Goal: Information Seeking & Learning: Learn about a topic

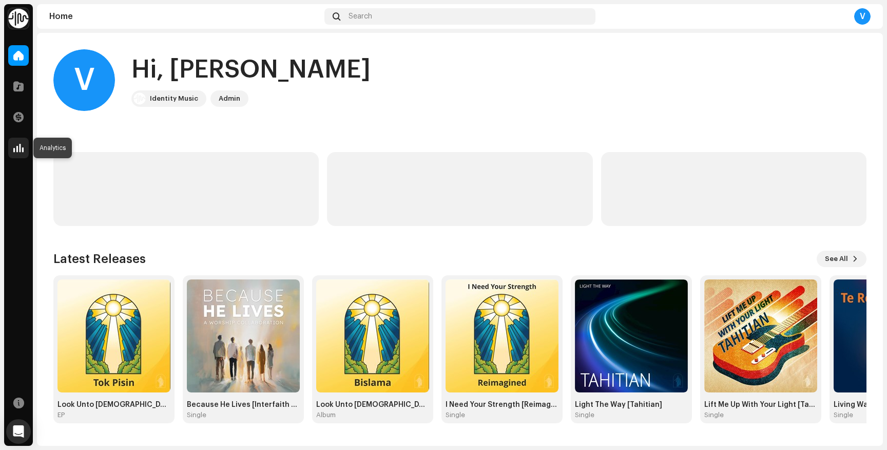
click at [23, 151] on span at bounding box center [18, 148] width 10 height 8
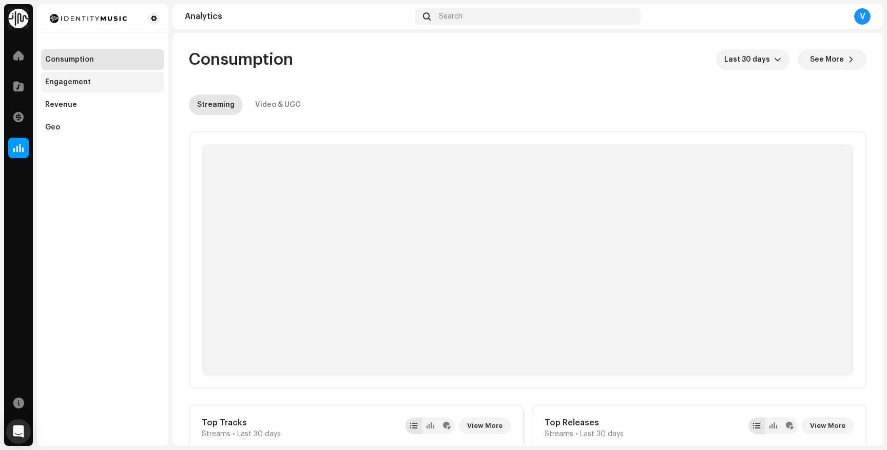
click at [94, 81] on div "Engagement" at bounding box center [102, 82] width 115 height 8
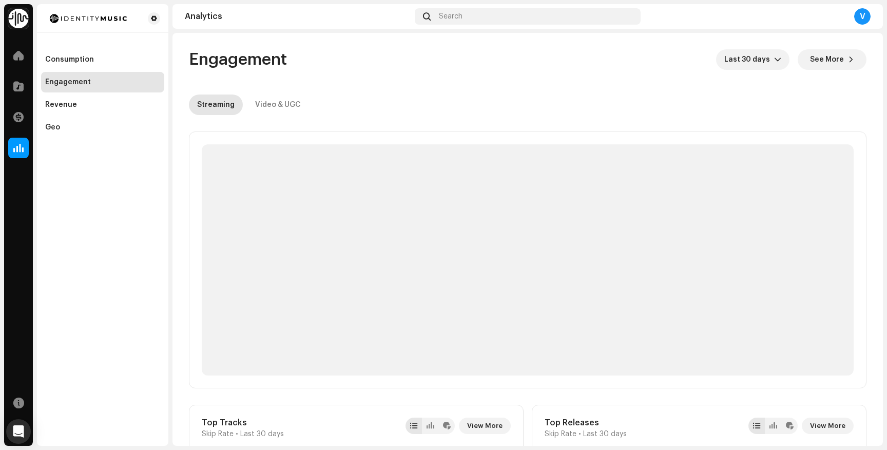
click at [510, 114] on div "Streaming Video & UGC" at bounding box center [528, 104] width 678 height 21
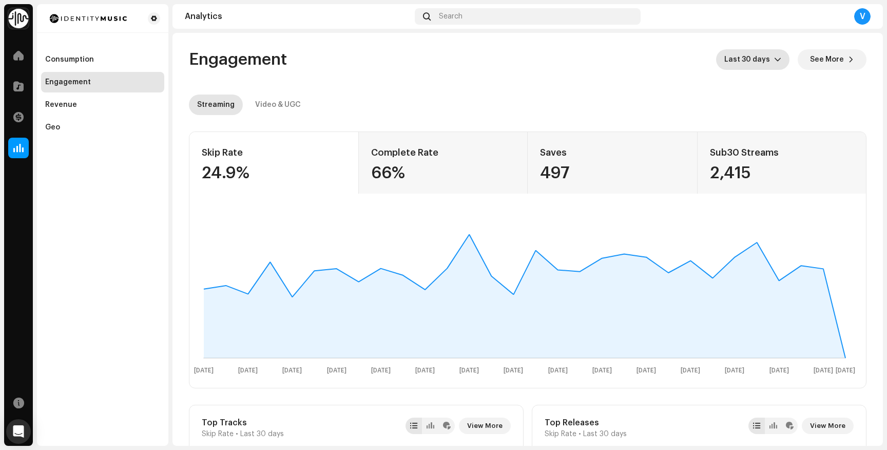
click at [743, 67] on span "Last 30 days" at bounding box center [749, 59] width 50 height 21
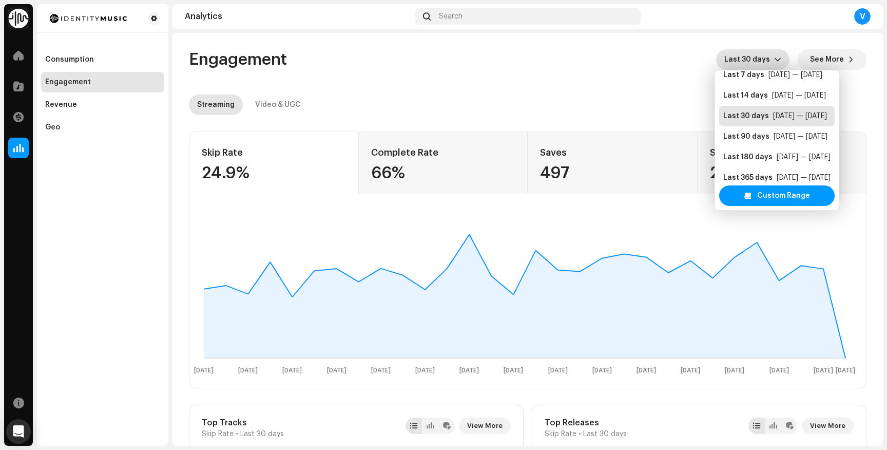
scroll to position [21, 0]
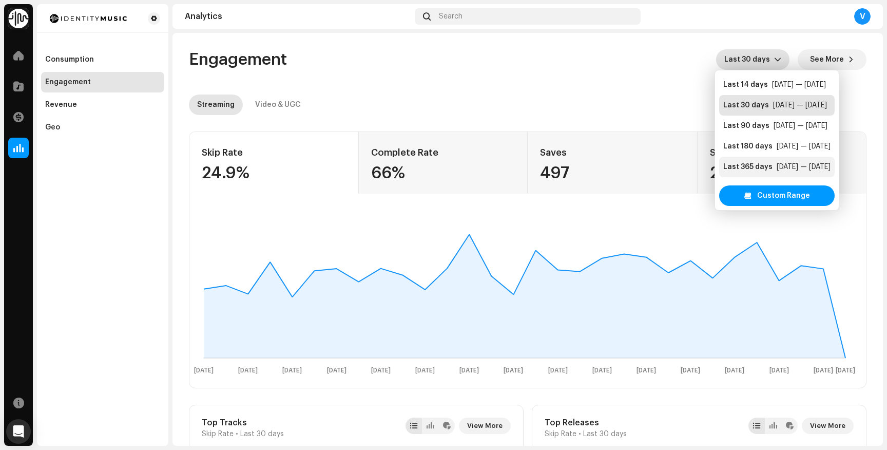
click at [738, 165] on div "Last 365 days" at bounding box center [747, 167] width 49 height 10
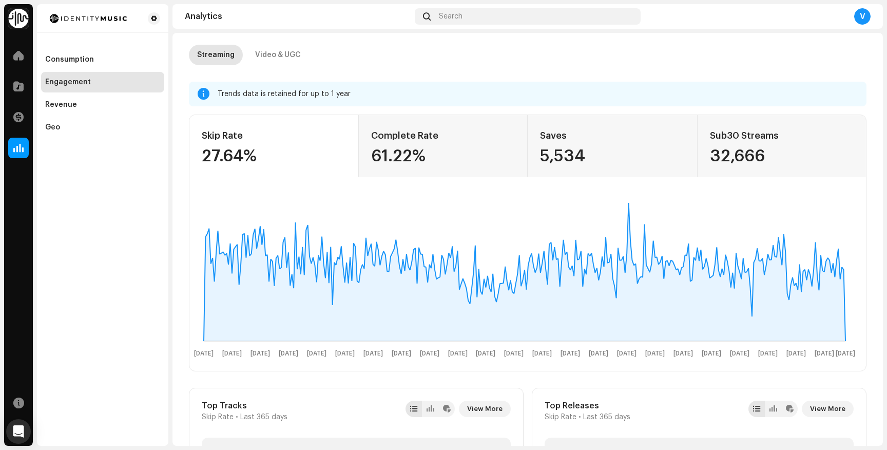
scroll to position [52, 0]
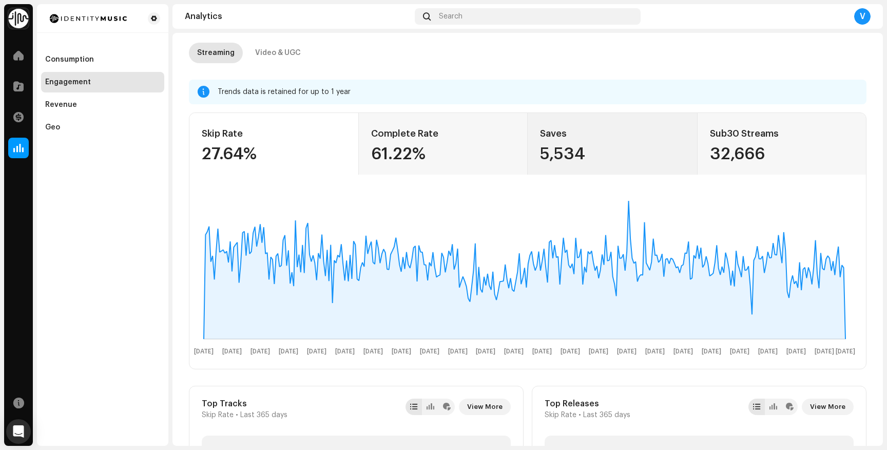
click at [559, 159] on div "5,534" at bounding box center [612, 154] width 145 height 16
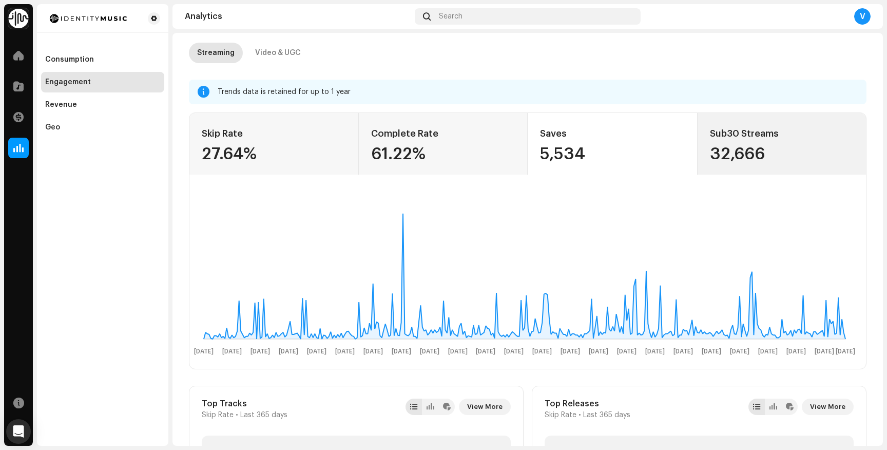
click at [786, 146] on div "32,666" at bounding box center [782, 154] width 144 height 16
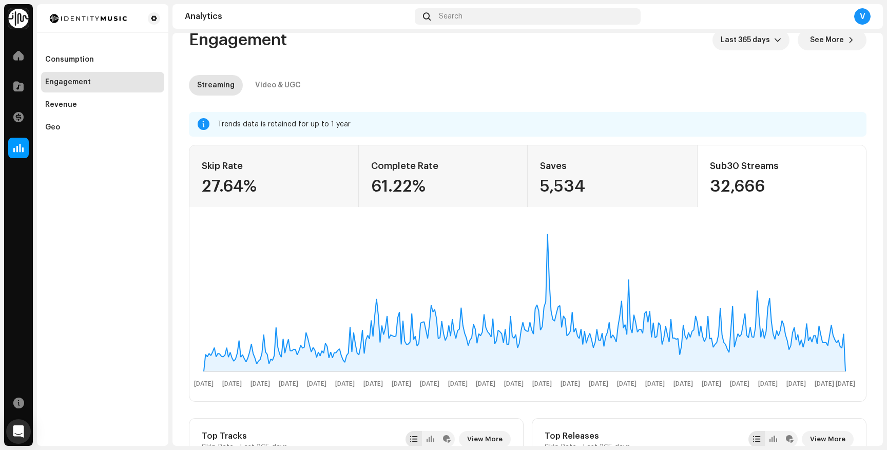
scroll to position [0, 0]
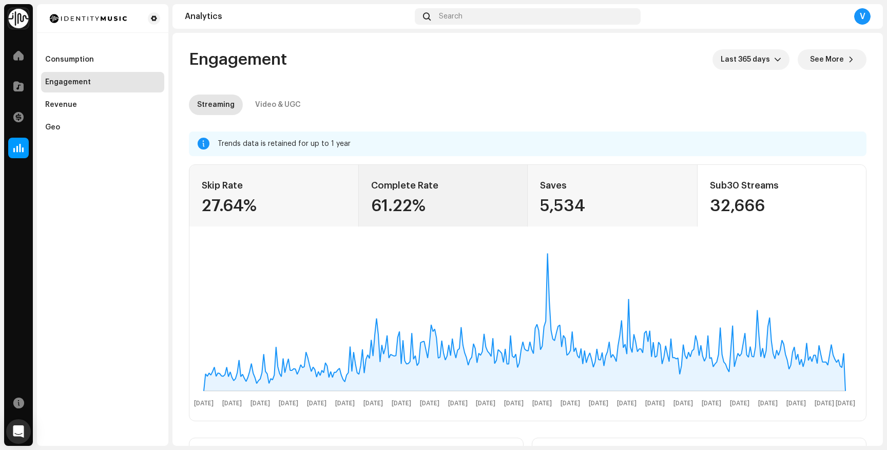
click at [445, 200] on div "61.22%" at bounding box center [443, 206] width 144 height 16
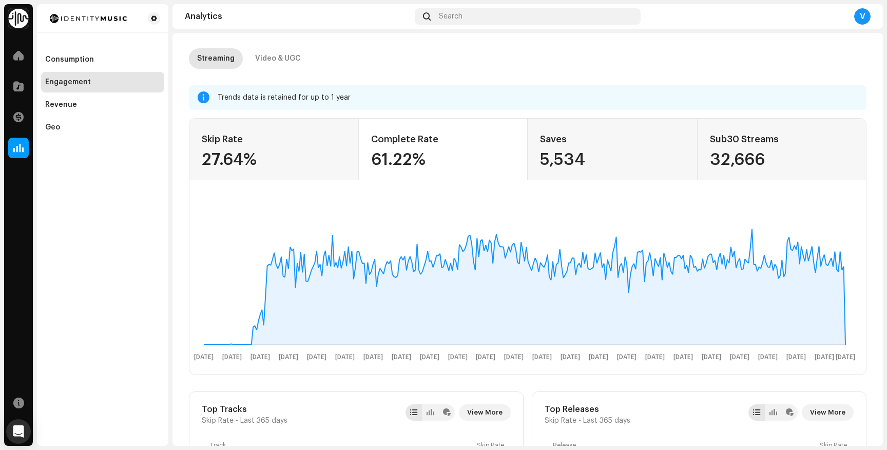
scroll to position [45, 0]
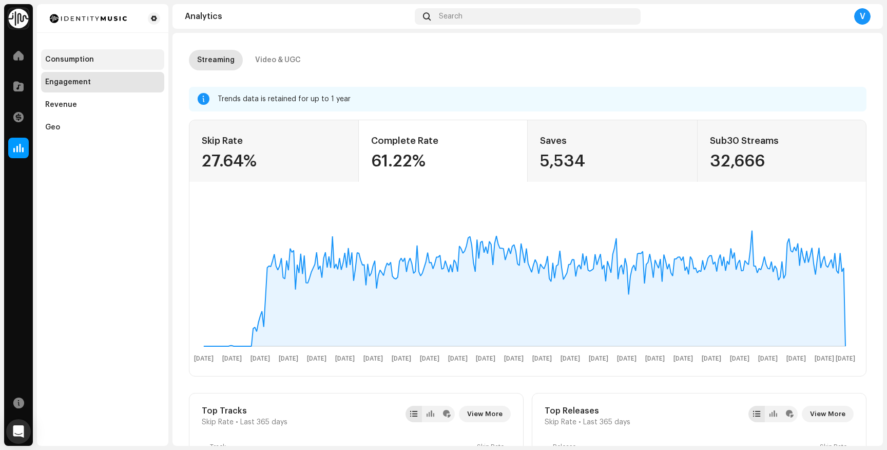
click at [69, 63] on div "Consumption" at bounding box center [69, 59] width 49 height 8
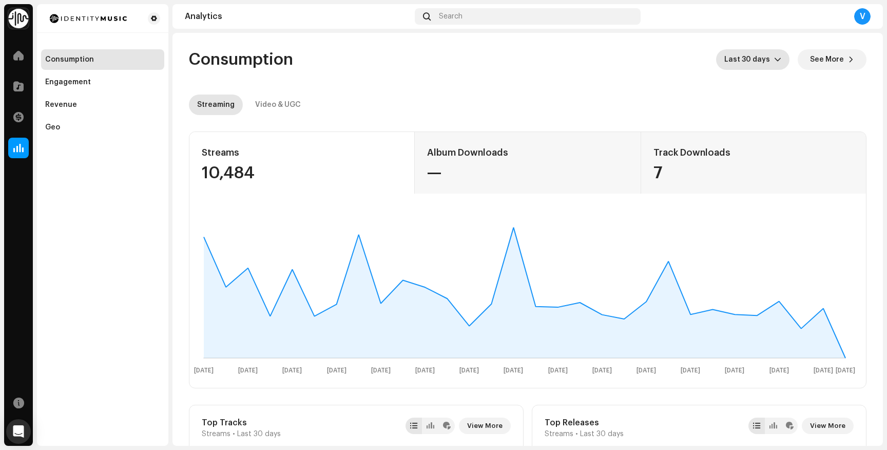
click at [759, 62] on span "Last 30 days" at bounding box center [749, 59] width 50 height 21
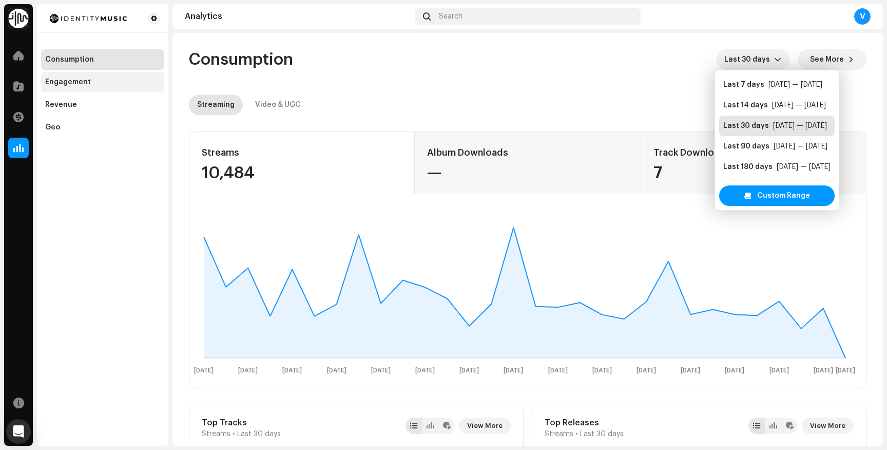
click at [75, 83] on div "Engagement" at bounding box center [68, 82] width 46 height 8
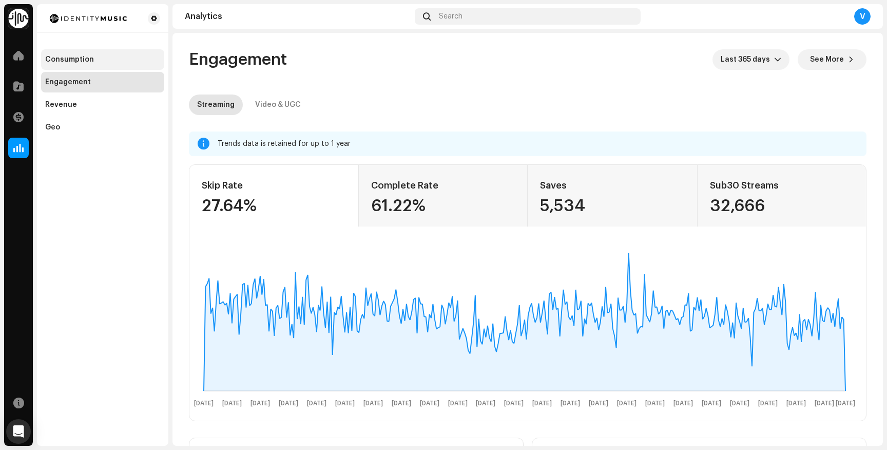
click at [78, 60] on div "Consumption" at bounding box center [69, 59] width 49 height 8
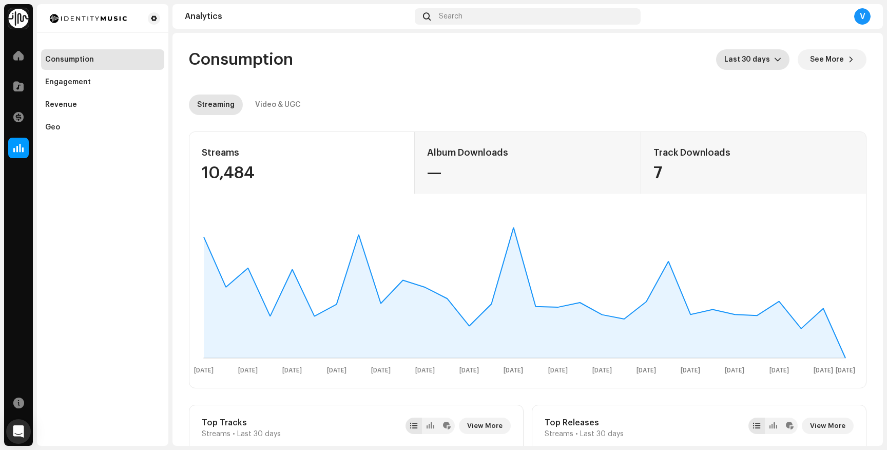
click at [756, 55] on span "Last 30 days" at bounding box center [749, 59] width 50 height 21
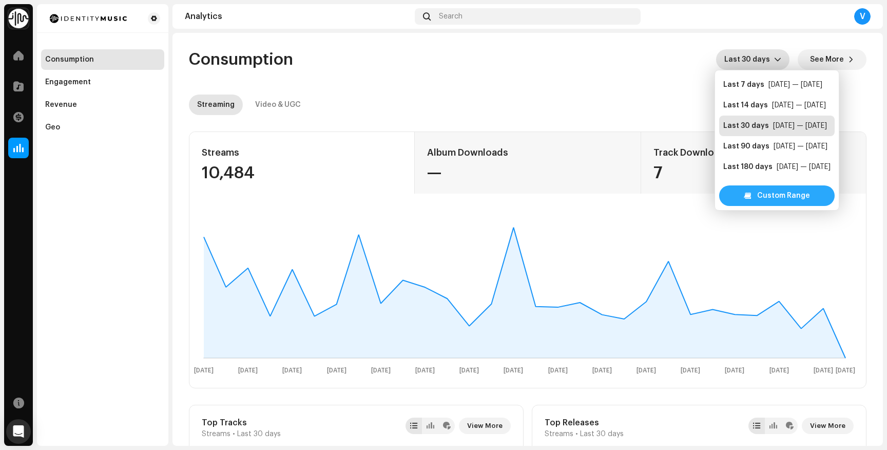
scroll to position [16, 0]
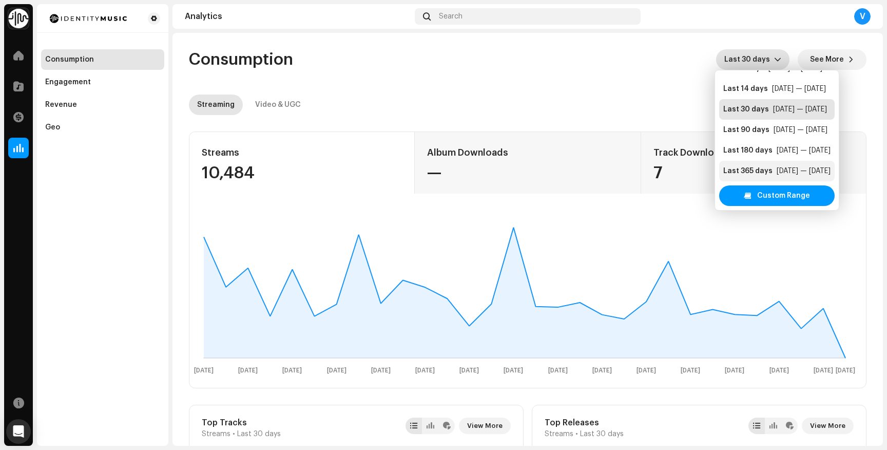
click at [755, 167] on div "Last 365 days" at bounding box center [747, 171] width 49 height 10
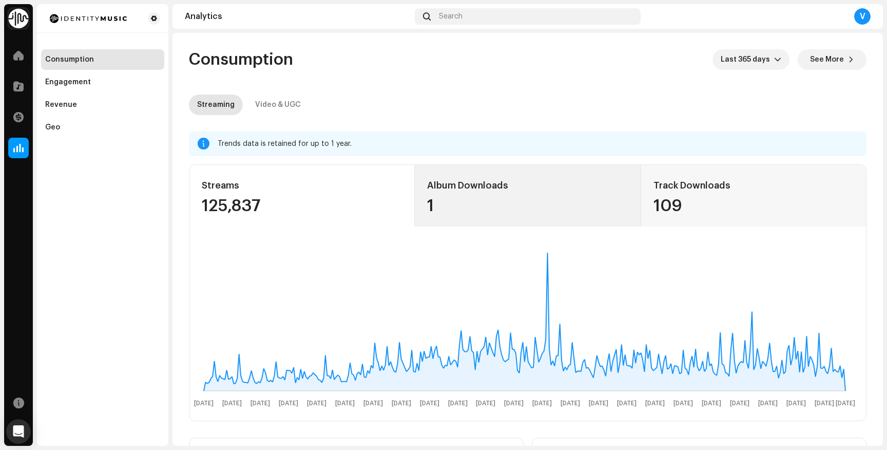
click at [557, 204] on div "1" at bounding box center [527, 206] width 201 height 16
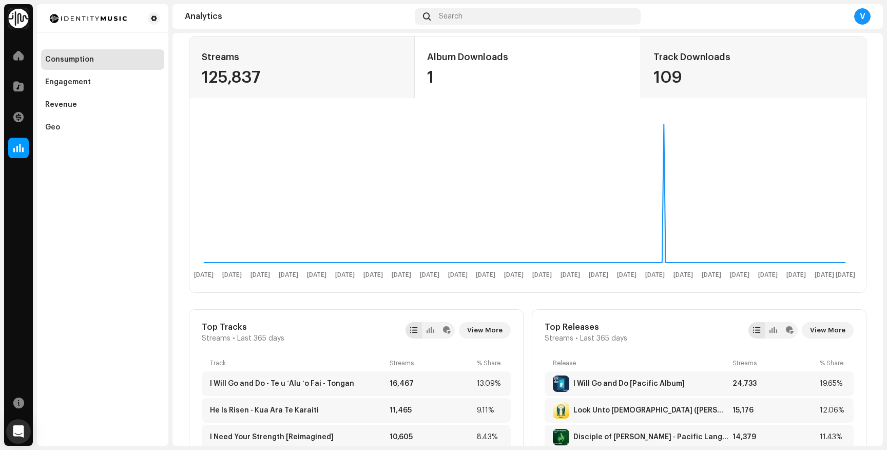
scroll to position [129, 0]
click at [734, 74] on div "109" at bounding box center [753, 77] width 200 height 16
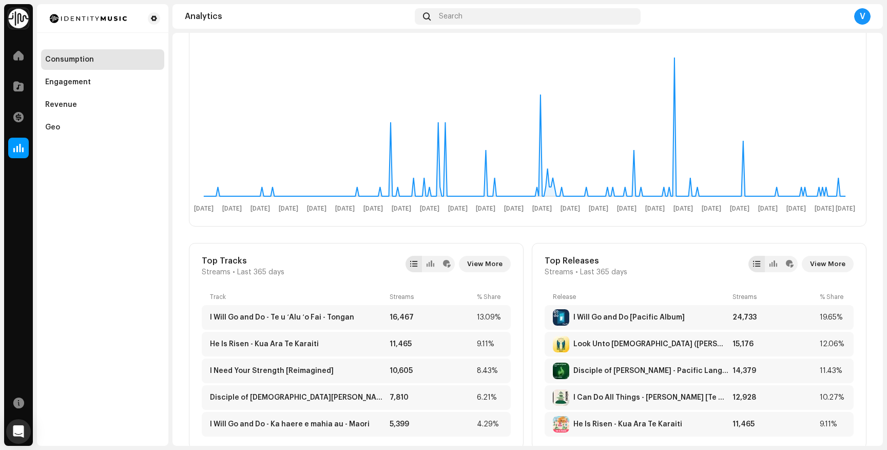
scroll to position [184, 0]
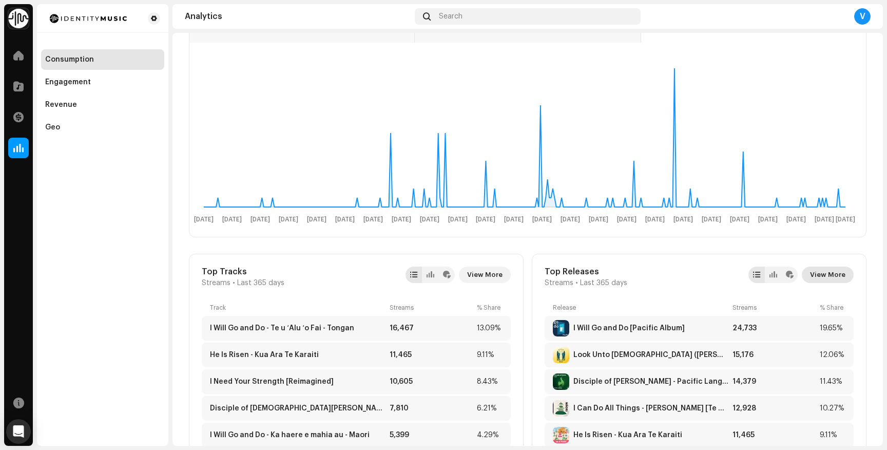
click at [819, 277] on span "View More" at bounding box center [827, 274] width 35 height 21
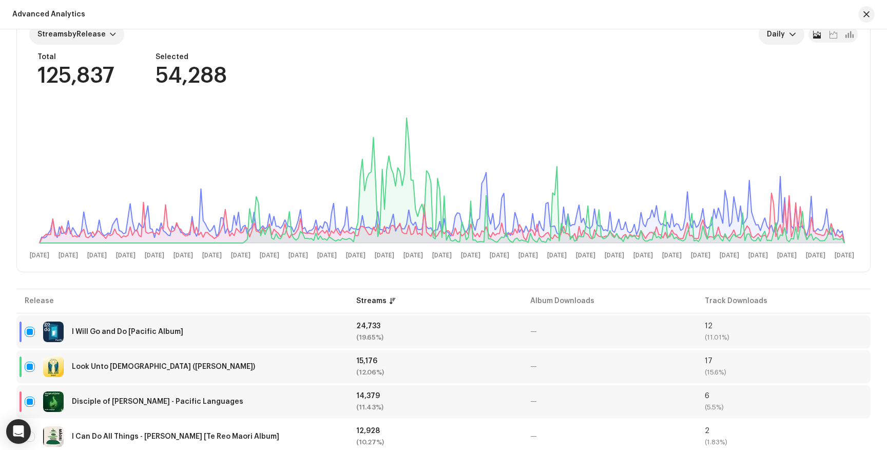
scroll to position [118, 0]
click at [581, 18] on div "Advanced Analytics" at bounding box center [443, 14] width 887 height 29
click at [568, 18] on div "Advanced Analytics" at bounding box center [443, 14] width 887 height 29
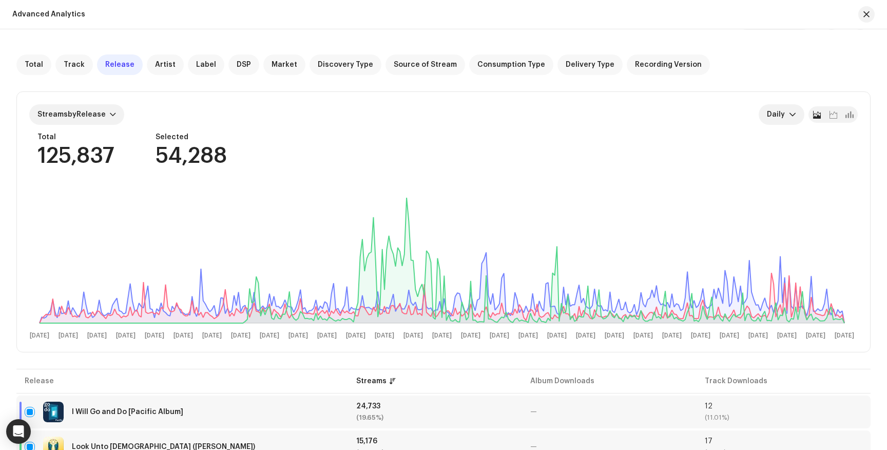
scroll to position [0, 0]
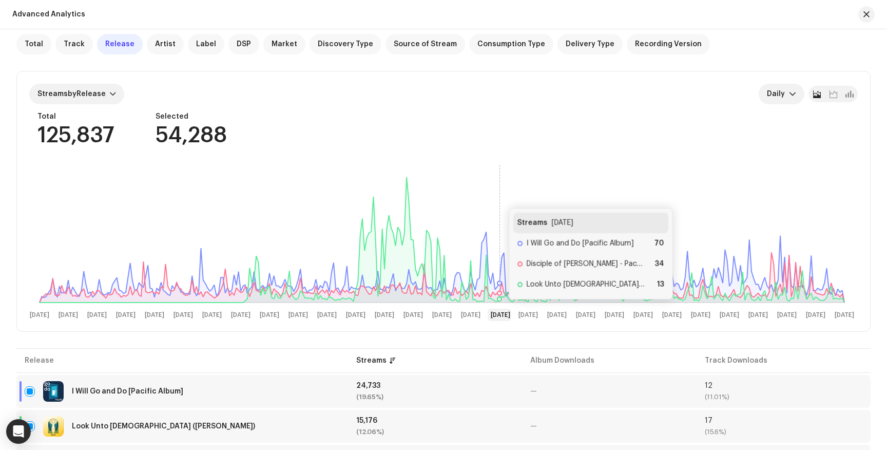
scroll to position [54, 0]
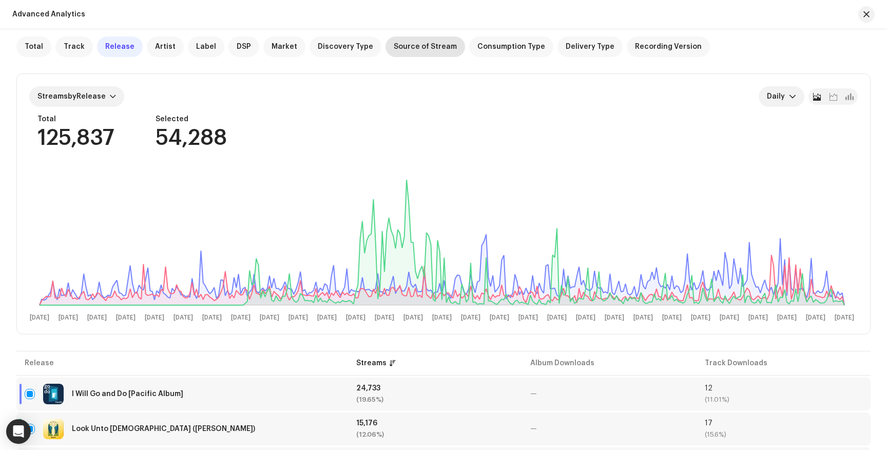
click at [405, 51] on div "Source of Stream" at bounding box center [426, 46] width 80 height 21
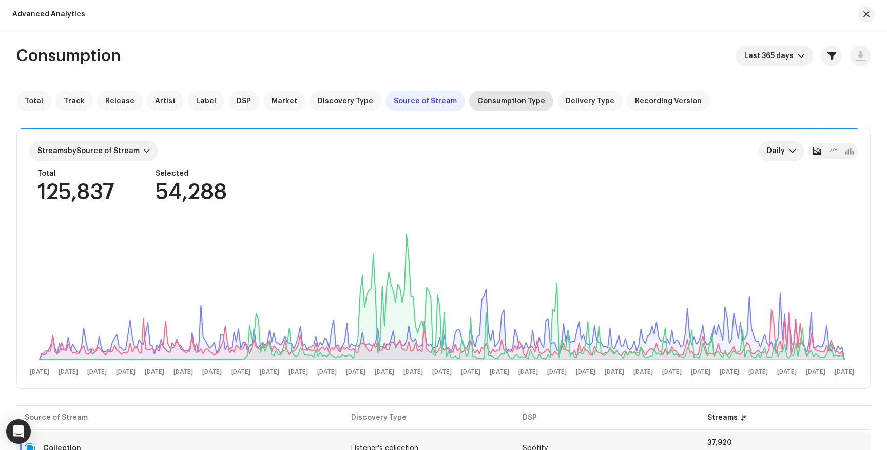
click at [497, 105] on div "Consumption Type" at bounding box center [511, 101] width 84 height 21
